Goal: Task Accomplishment & Management: Complete application form

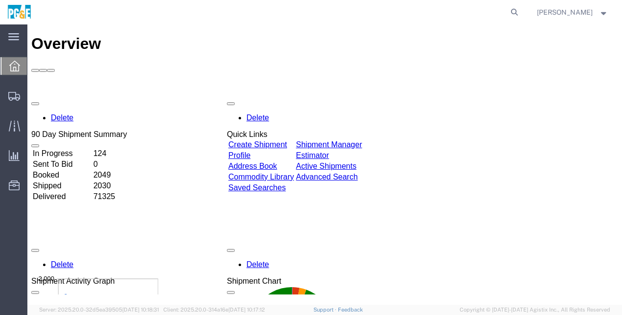
click at [286, 140] on link "Create Shipment" at bounding box center [257, 144] width 59 height 8
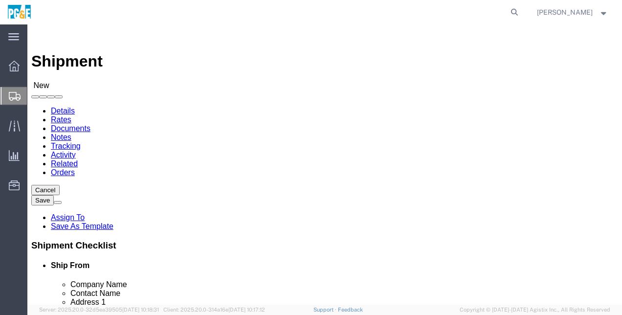
select select
click input "text"
type input "PGE [GEOGRAPHIC_DATA]"
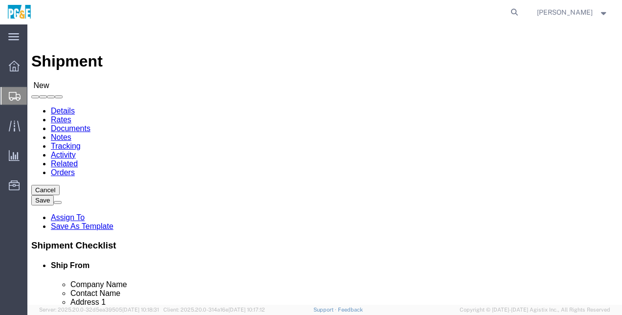
click input "text"
type input "S"
type input "s"
type input "[PERSON_NAME]"
click input "text"
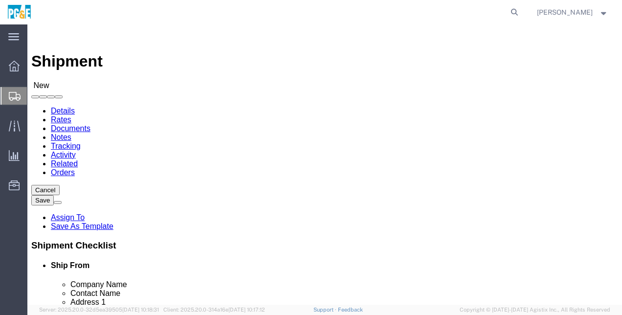
scroll to position [68, 0]
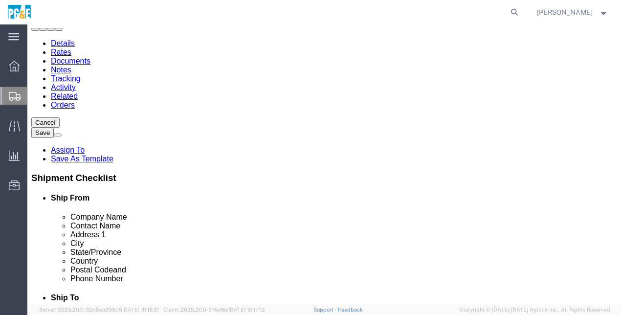
type input "[STREET_ADDRESS]"
select select
click input "text"
type input "[GEOGRAPHIC_DATA]"
click div "Location My Profile Location (OBSOLETE) [PERSON_NAME] SC - GC TRAILER (OBSOLETE…"
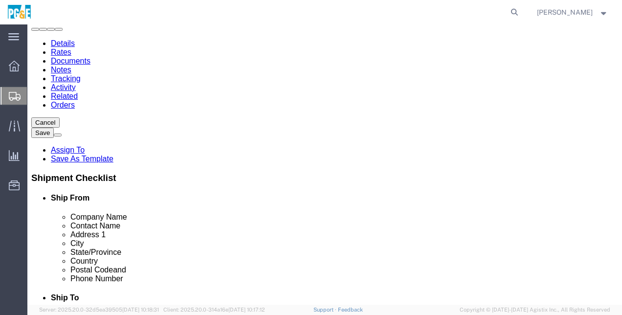
scroll to position [104, 0]
select select
select select "CA"
click input "text"
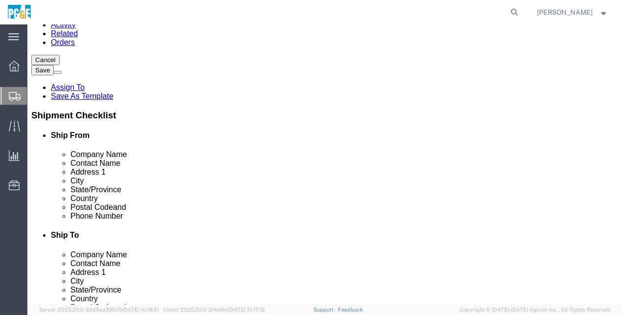
scroll to position [142, 0]
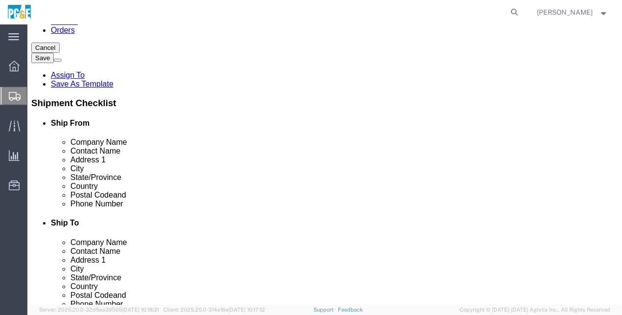
type input "96080"
select select
click input "text"
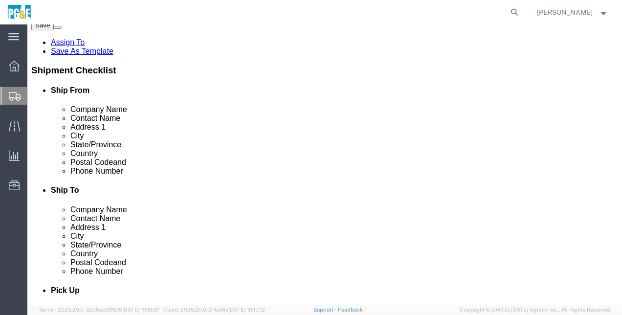
scroll to position [176, 0]
type input "5306016285"
click input "text"
click div "Location My Profile Location (OBSOLETE) [PERSON_NAME] SC - GC TRAILER (OBSOLETE…"
click input "text"
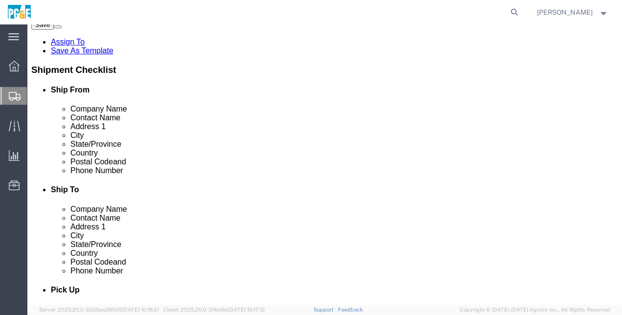
paste input "[EMAIL_ADDRESS][DOMAIN_NAME]"
type input "[EMAIL_ADDRESS][DOMAIN_NAME]"
click input "checkbox"
checkbox input "true"
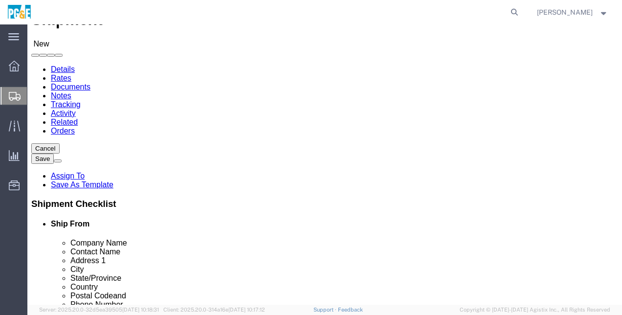
scroll to position [33, 0]
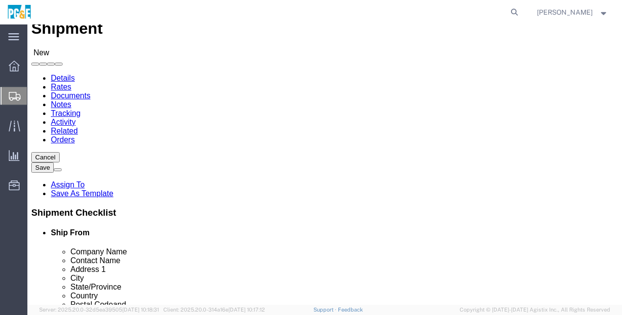
click input "text"
type input "PGE"
click input "text"
type input "[PERSON_NAME]"
click div "- PG&E - ([PERSON_NAME]) [STREET_ADDRESS]"
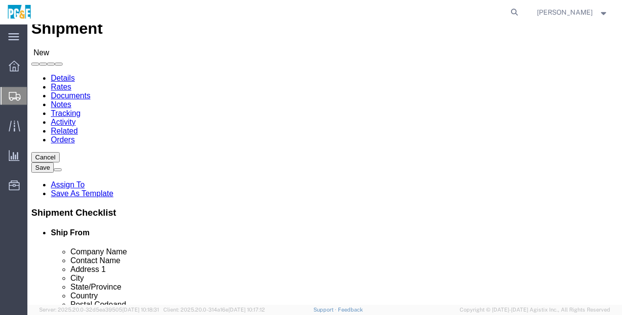
select select
type input "PG&E"
type input "[PERSON_NAME]"
type input "[STREET_ADDRESS]"
type input "[GEOGRAPHIC_DATA]"
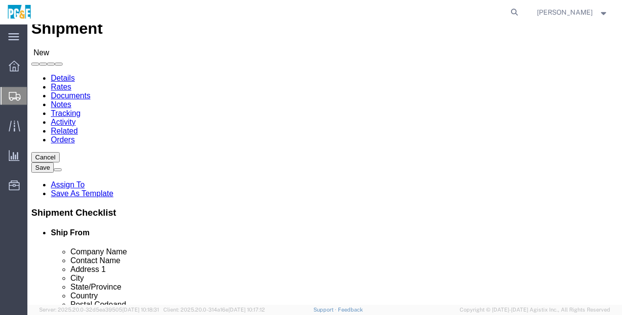
type input "94526"
select select "CA"
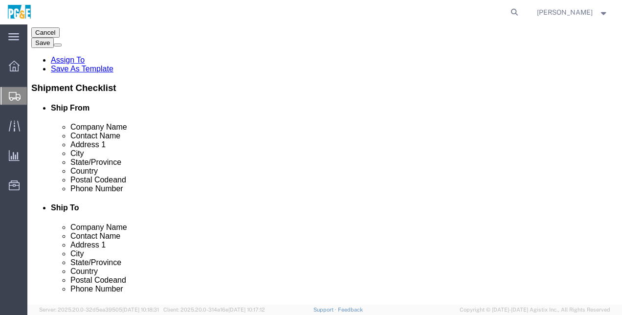
scroll to position [158, 0]
type input "[PERSON_NAME]"
click input "text"
type input "9252705448"
click input "text"
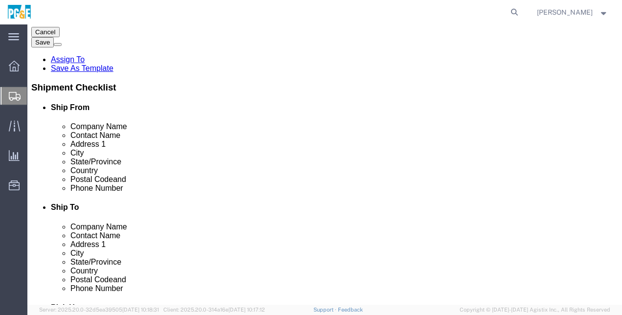
type input "[EMAIL_ADDRESS][DOMAIN_NAME]"
click label
click input "checkbox"
checkbox input "false"
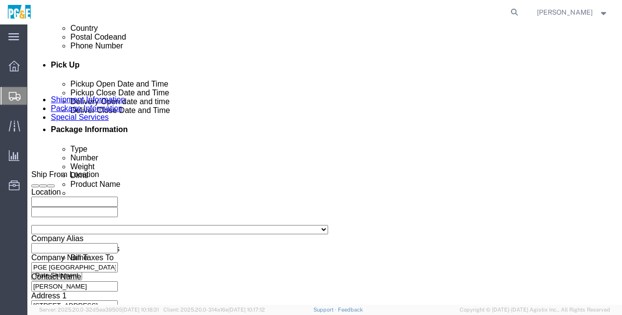
scroll to position [402, 0]
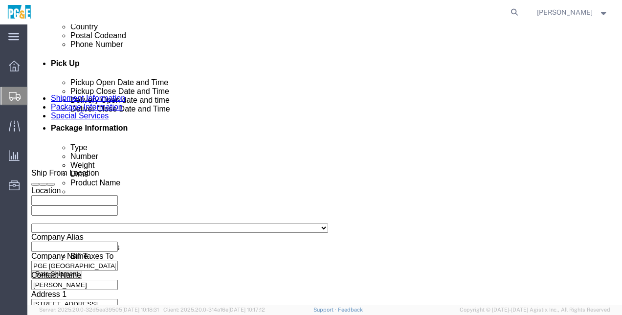
click div "[DATE] 10:00 AM"
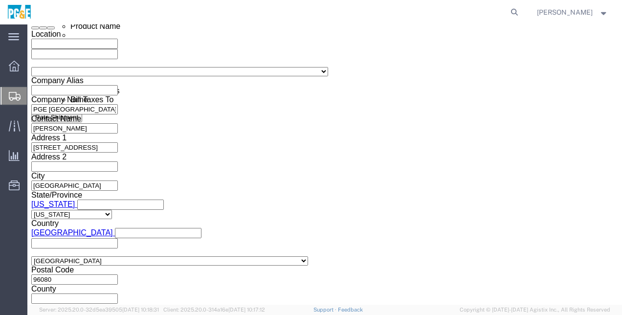
click input "10:00 AM"
type input "7:00 AM"
click button "Apply"
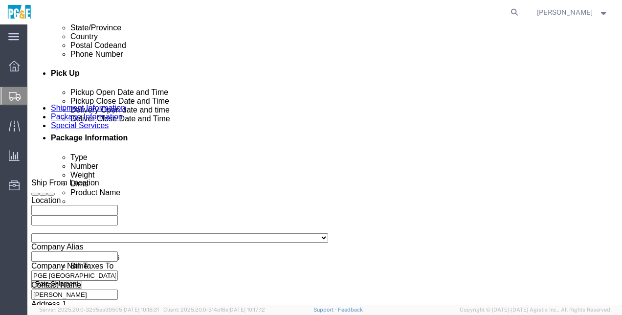
scroll to position [378, 0]
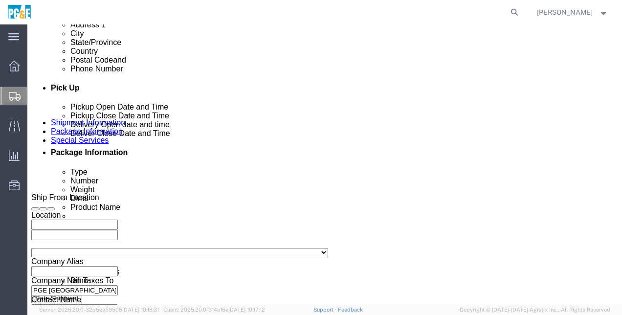
click div "[DATE] 8:00 AM"
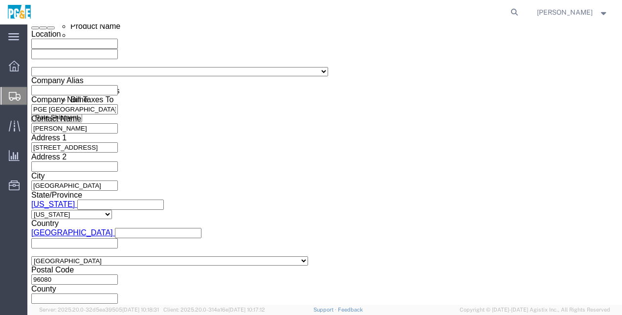
type input "11:00 AM"
click button "Apply"
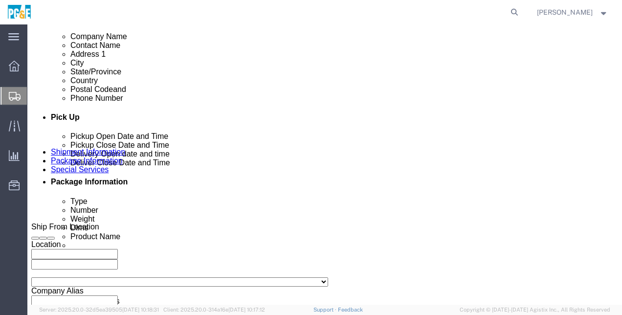
scroll to position [399, 0]
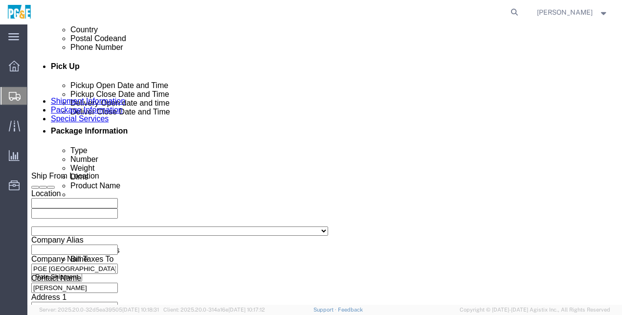
click div
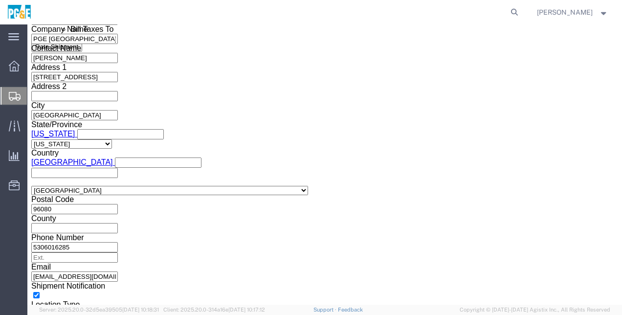
click input "12:00 PM"
click input "7:00 PM"
click button "Apply"
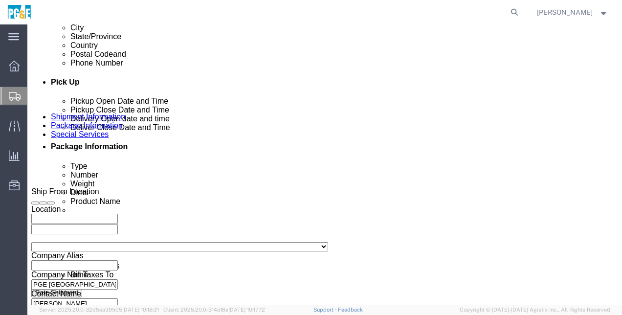
click div "[DATE] 11:00 PM"
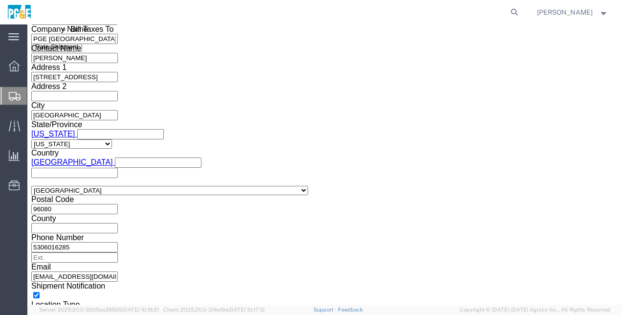
click input "11:00 PM"
click button "Apply"
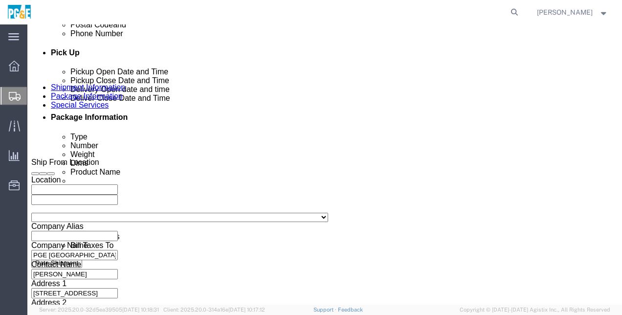
scroll to position [409, 0]
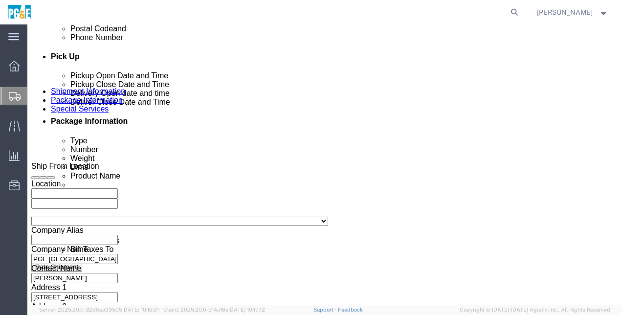
drag, startPoint x: 128, startPoint y: 168, endPoint x: 129, endPoint y: 178, distance: 10.3
click div "Delivery Start Date Delivery Start Time Deliver Open Date and Time [DATE] 11:00…"
click div "[DATE] 11:00 PM"
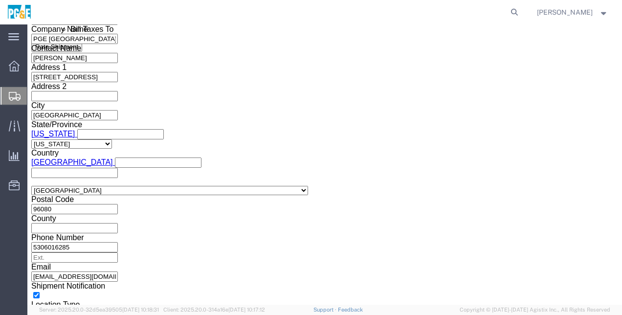
click input "11:00 AM"
type input "11:15 AM"
click button "Apply"
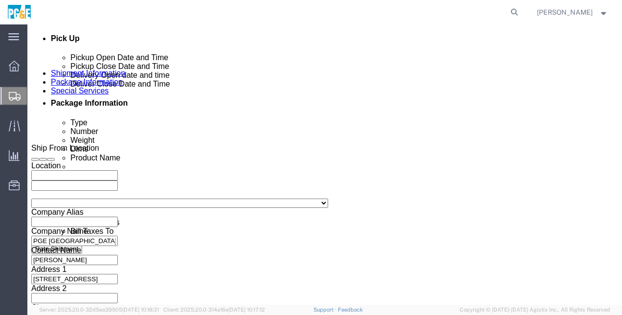
scroll to position [394, 0]
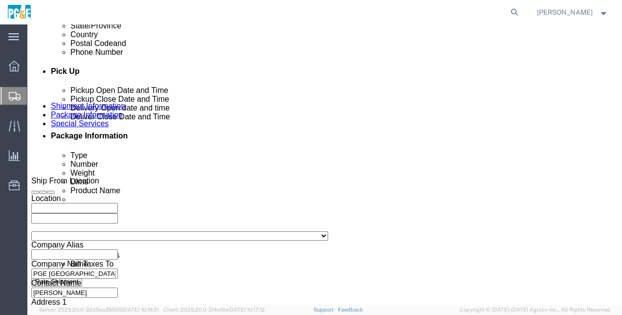
click div
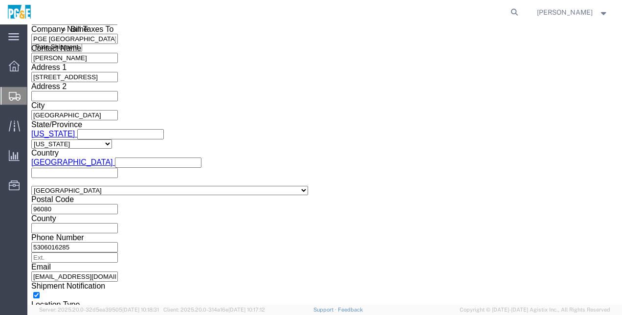
click input "2:00 AM"
click input "2:30AM"
type input "2:30 PM"
click button "Apply"
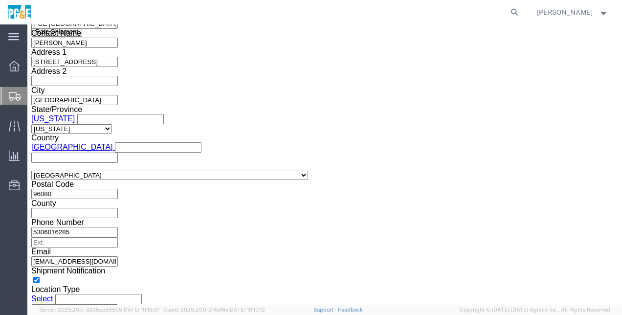
click button "Continue"
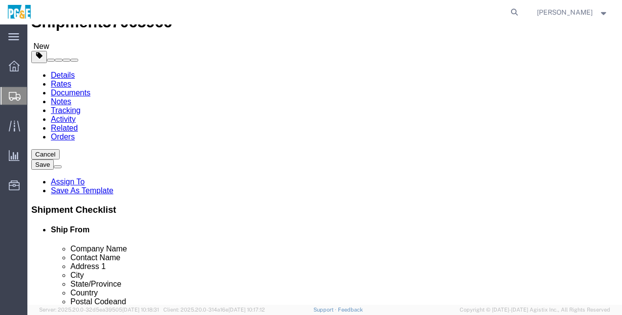
scroll to position [40, 0]
click select "Select Bulk Bundle(s) Cardboard Box(es) Carton(s) Crate(s) Drum(s) (Fiberboard)…"
select select "BULK"
click select "Select Bulk Bundle(s) Cardboard Box(es) Carton(s) Crate(s) Drum(s) (Fiberboard)…"
click input "1"
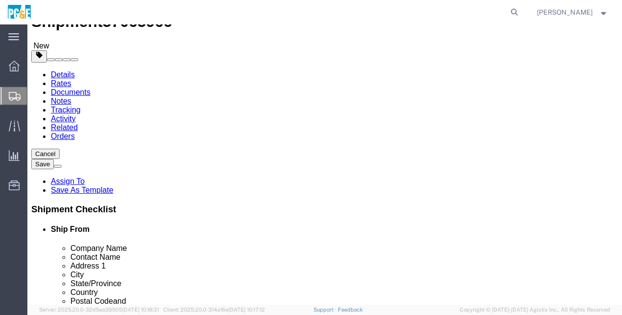
type input "8"
click input "text"
type input "4"
click input "text"
type input "8"
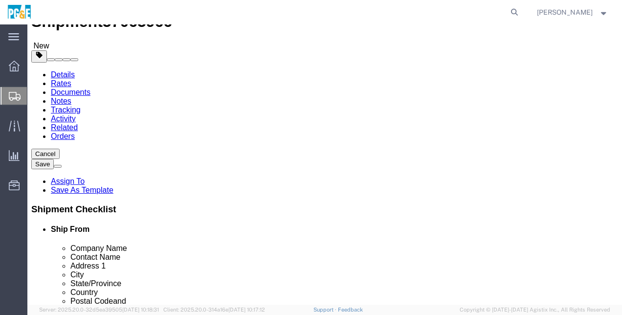
type input "4"
click input "text"
type input "25"
click input "0.00"
type input "0"
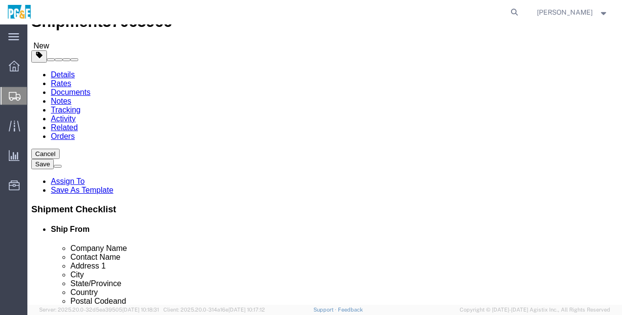
type input "3000"
click ul
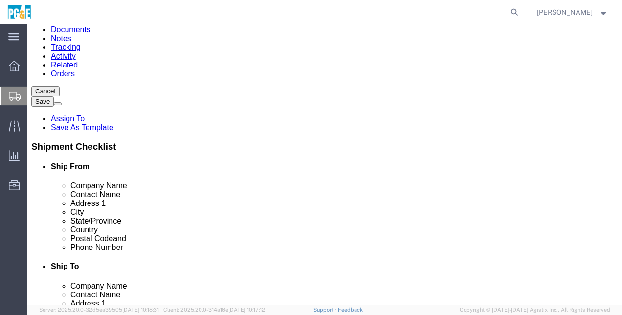
scroll to position [104, 0]
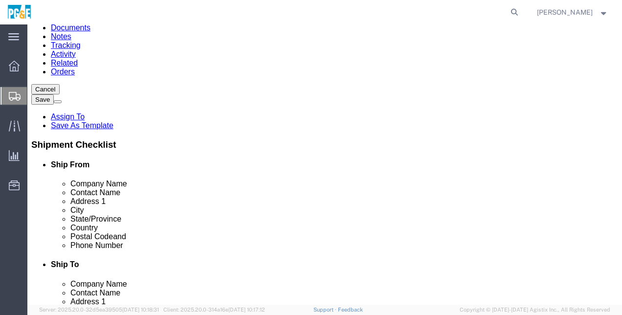
click link "Add Content"
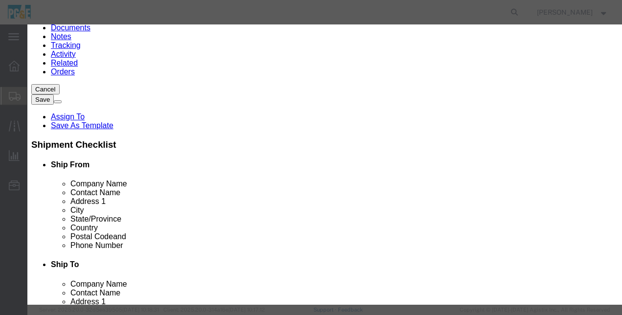
click input "text"
type input "Switch Arms More"
click input "0"
type input "8"
click input "Switch Arms More"
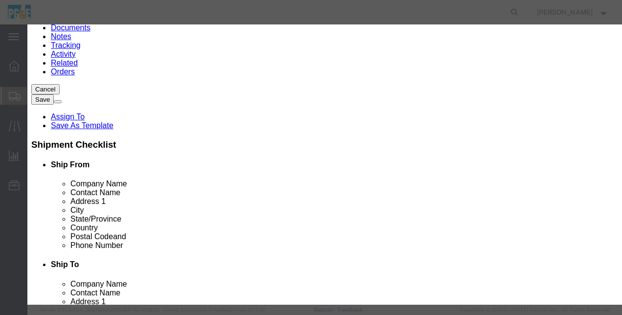
type input "Switch Arms More"
click textarea
type textarea "Switch Conductors Cross Arms Bells and more"
click input "text"
type input "20000"
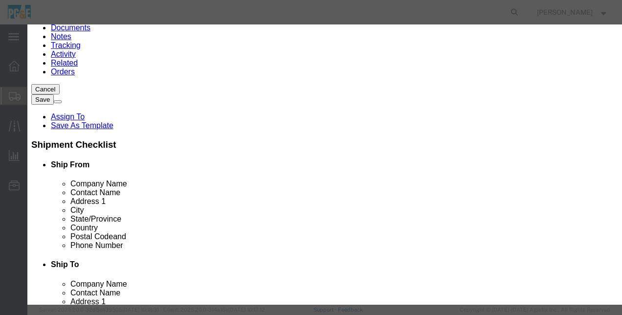
click select "Select 50 55 60 65 70 85 92.5 100 125 175 250 300 400"
select select "50"
click select "Select 50 55 60 65 70 85 92.5 100 125 175 250 300 400"
click button "Save & Close"
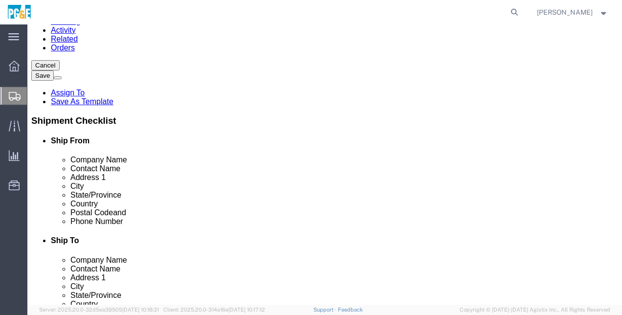
scroll to position [142, 0]
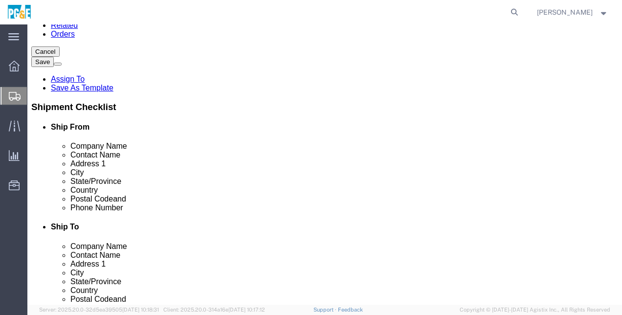
click link "Add Content"
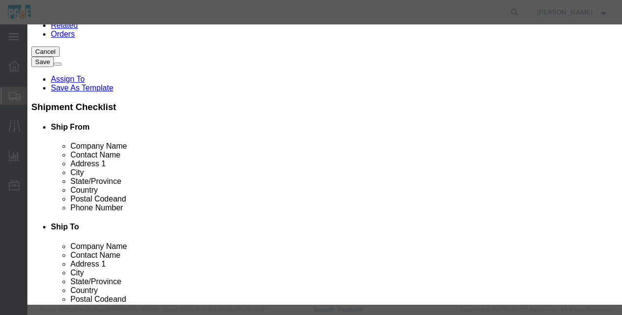
click button "Close"
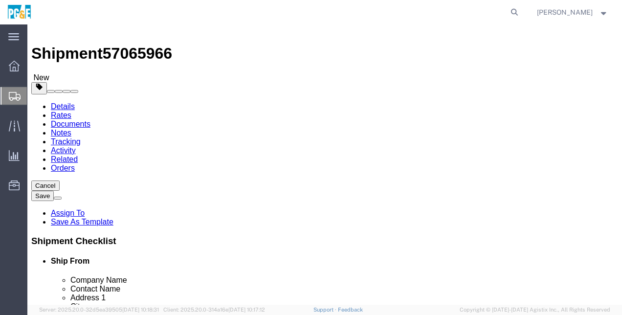
scroll to position [6, 0]
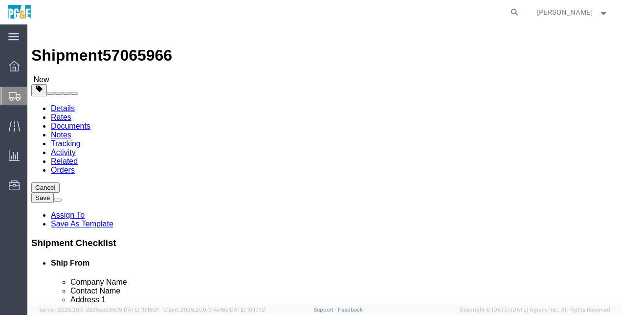
click link "Add Package"
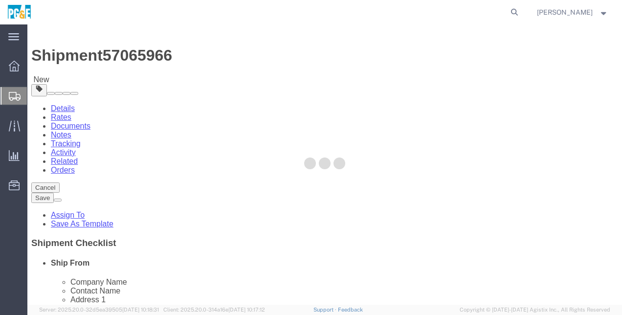
select select "BULK"
select select "CBOX"
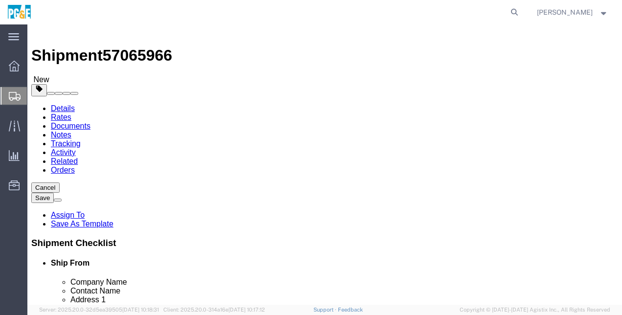
click span "button"
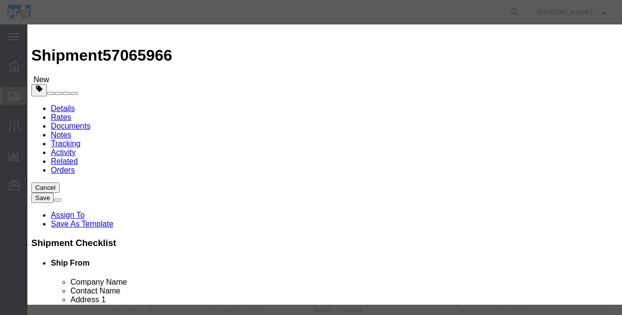
click button "Yes"
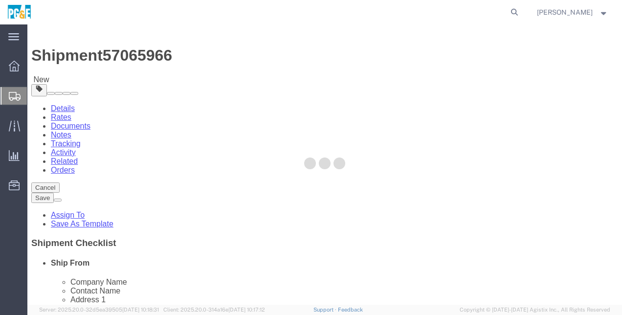
select select "BULK"
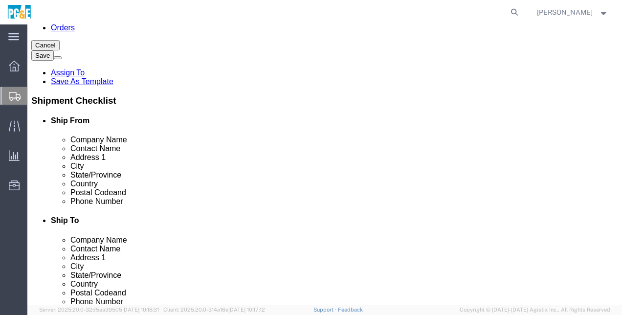
scroll to position [155, 0]
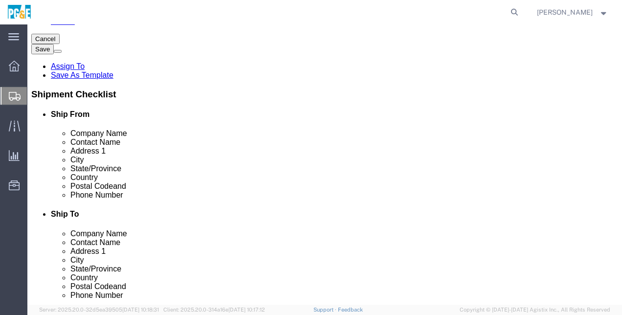
click button "Continue"
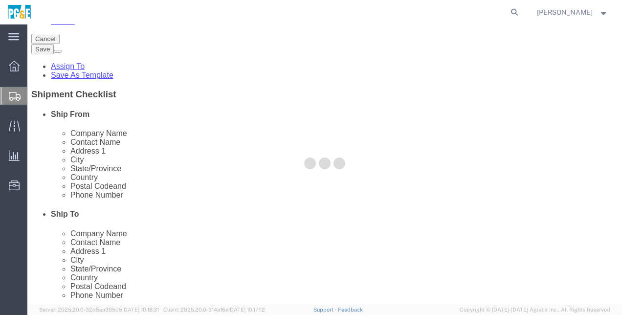
select select
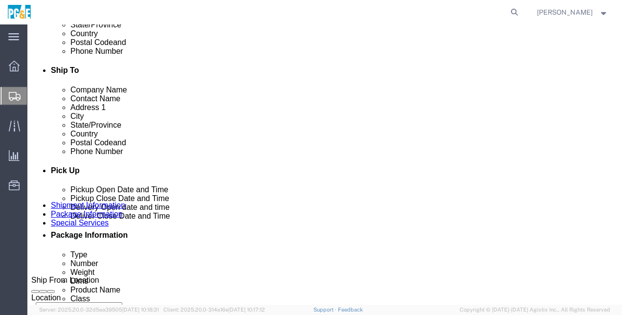
click button "Upload"
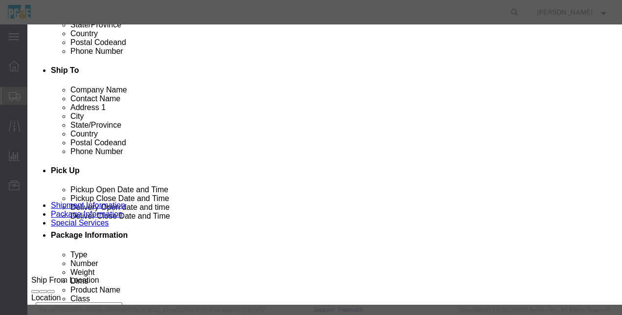
click button "Browse"
type input "C:\fakepath\IMG_1434.JPG"
click button "Browse"
type input "C:\fakepath\IMG_1466.JPG"
click button "Browse"
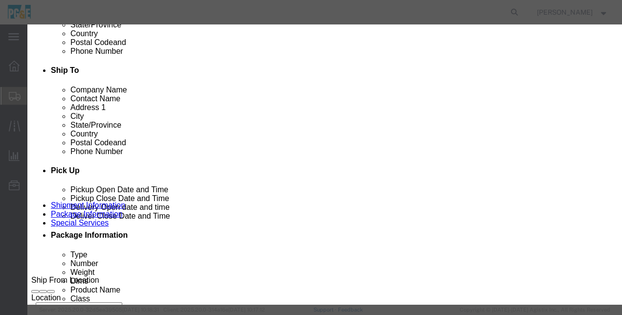
type input "C:\fakepath\IMG_1465.JPG"
click input "Name"
type input "Box"
click input "Name"
type input "Switch"
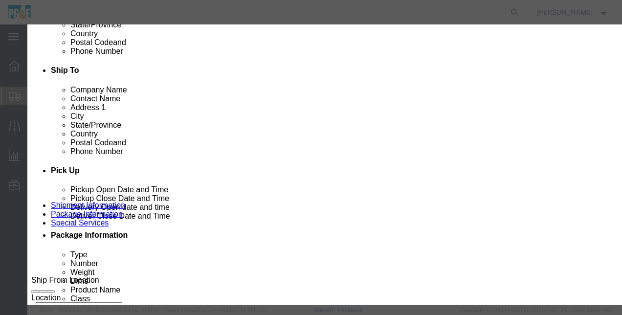
click input "Name"
type input "Other"
click button "Upload"
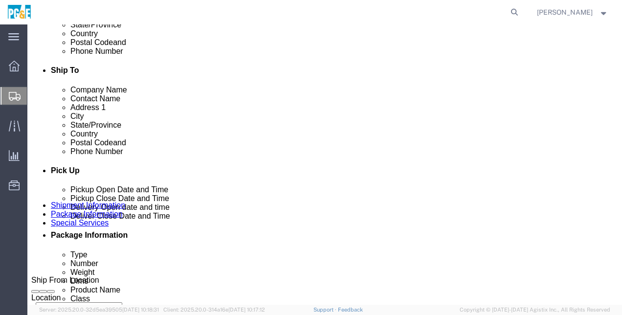
click button "Rate Shipment"
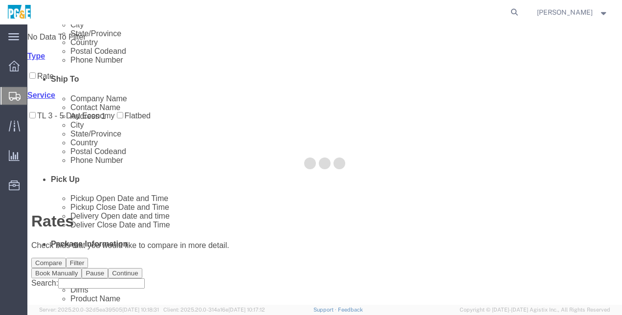
scroll to position [0, 0]
